Goal: Complete application form: Complete application form

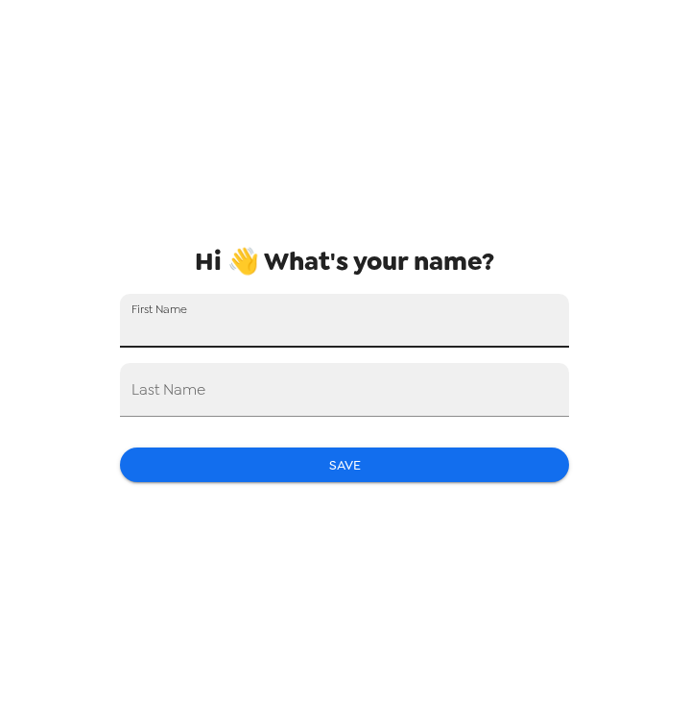
click at [420, 301] on input "First Name" at bounding box center [344, 321] width 449 height 54
type input "Quinn"
click at [334, 407] on input "Last Name" at bounding box center [344, 390] width 449 height 54
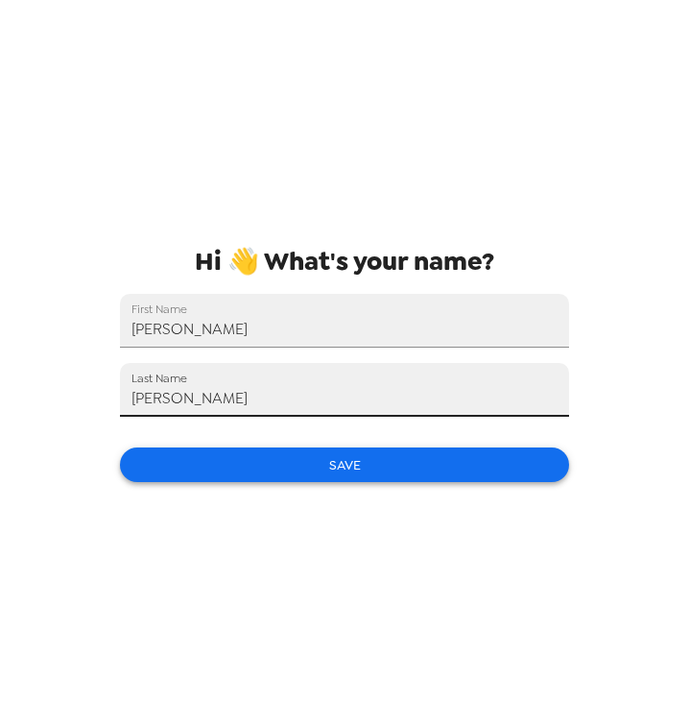
type input "McGroarty"
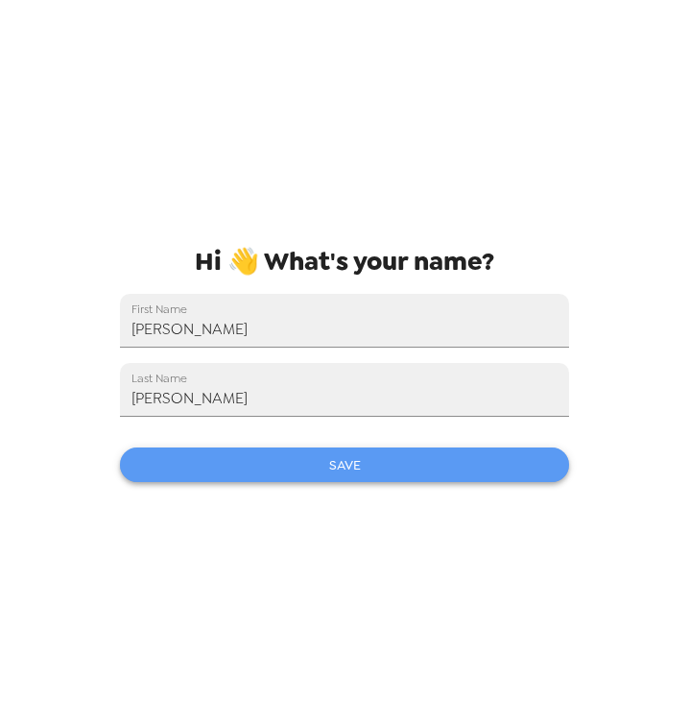
click at [364, 462] on button "Save" at bounding box center [344, 465] width 449 height 36
